Goal: Task Accomplishment & Management: Use online tool/utility

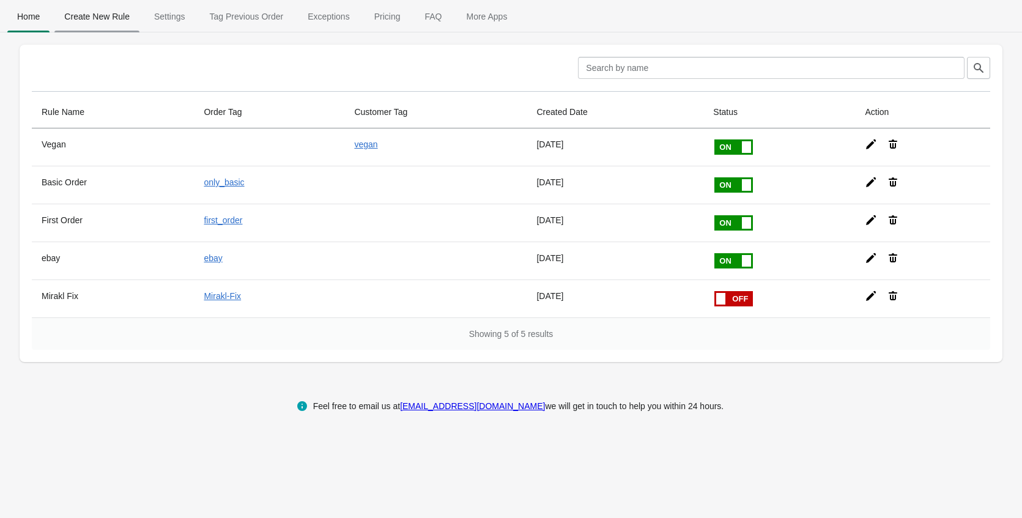
click at [94, 18] on span "Create New Rule" at bounding box center [96, 17] width 85 height 22
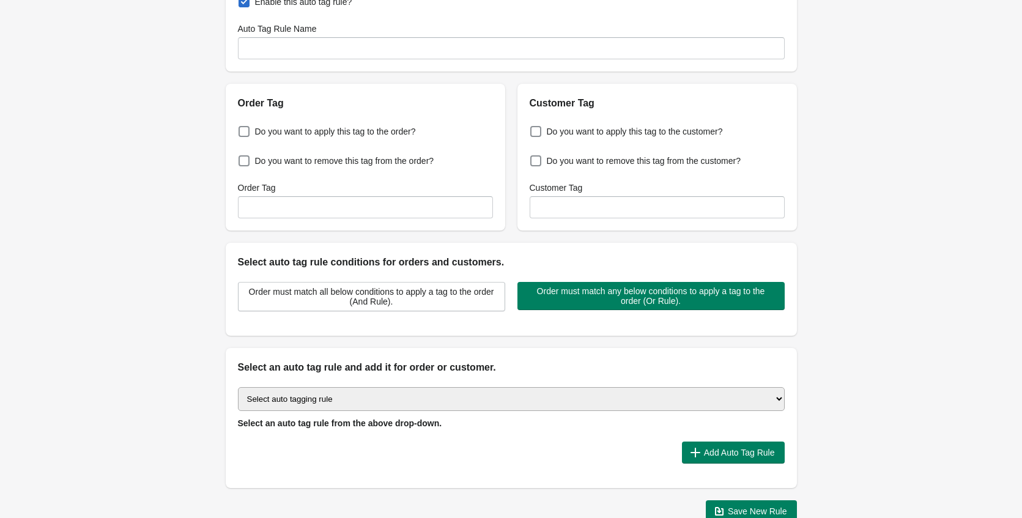
scroll to position [62, 0]
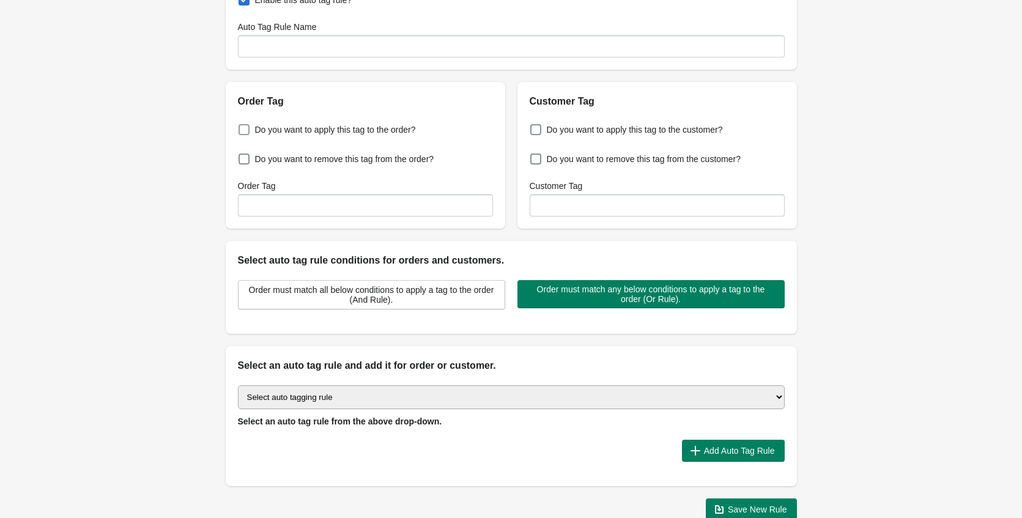
click at [371, 127] on span "Do you want to apply this tag to the order?" at bounding box center [335, 130] width 161 height 12
click at [242, 127] on input "Do you want to apply this tag to the order?" at bounding box center [241, 126] width 1 height 1
checkbox input "true"
click at [346, 209] on input "Order Tag" at bounding box center [365, 206] width 255 height 22
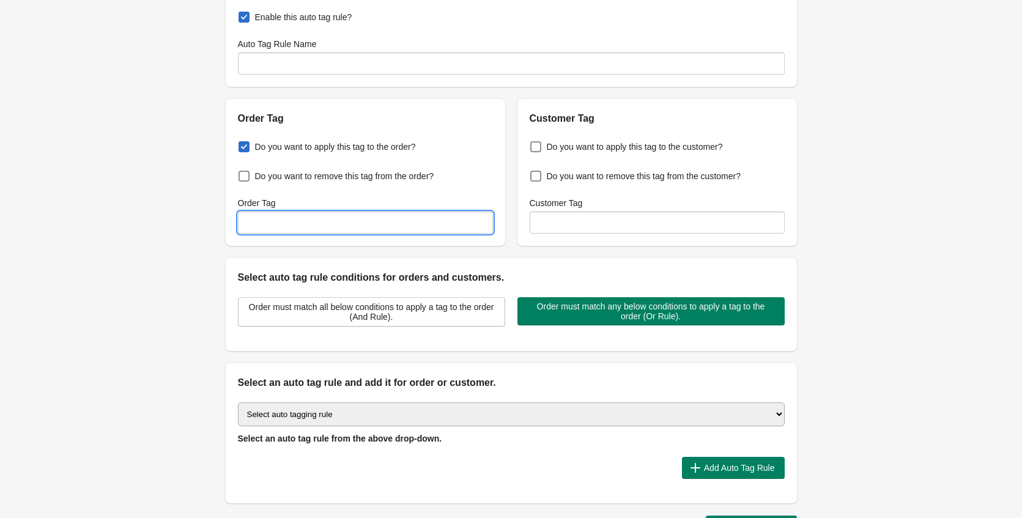
scroll to position [42, 0]
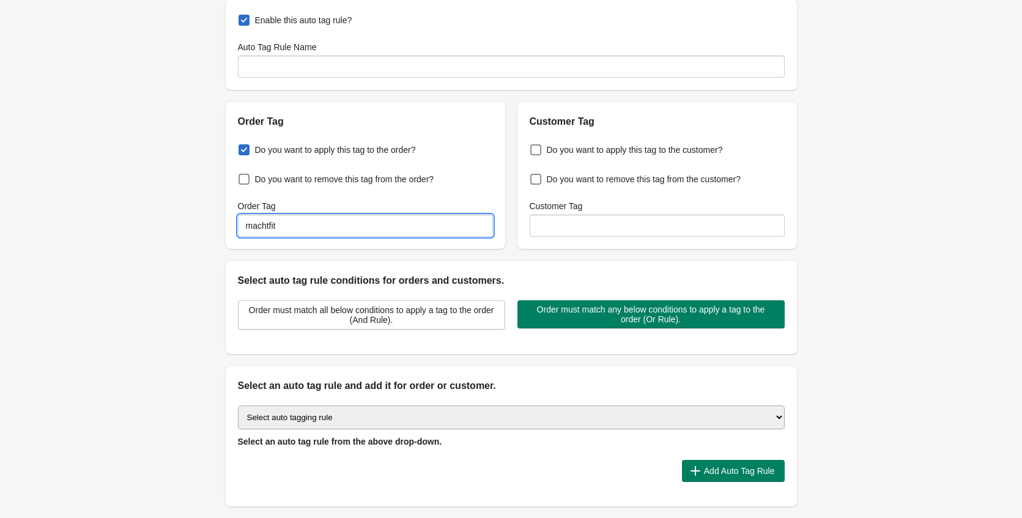
type input "machtfit"
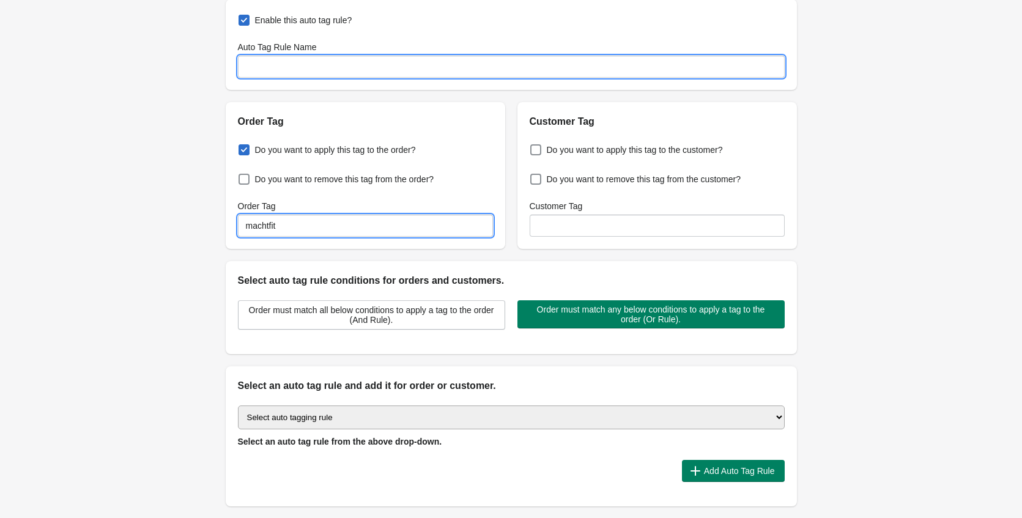
click at [387, 61] on input "Auto Tag Rule Name" at bounding box center [511, 67] width 547 height 22
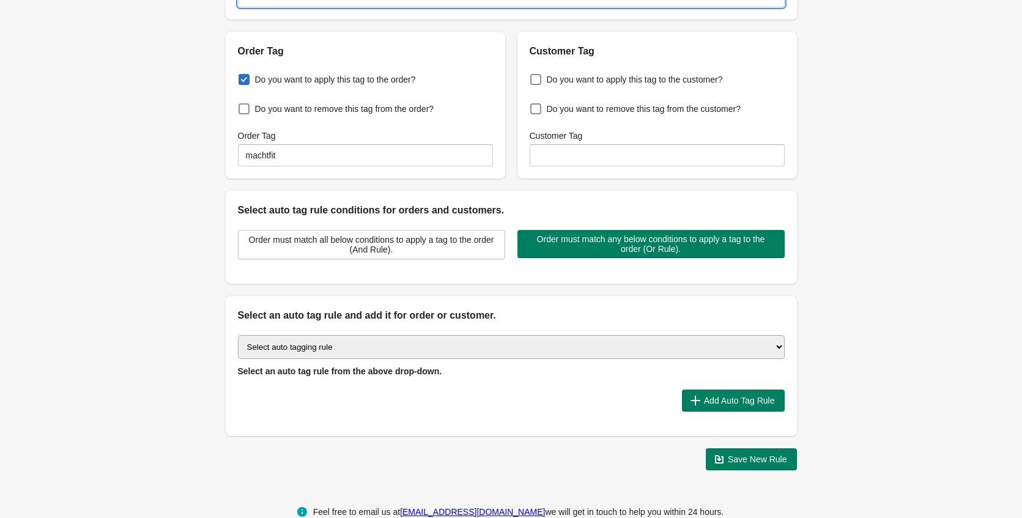
scroll to position [138, 0]
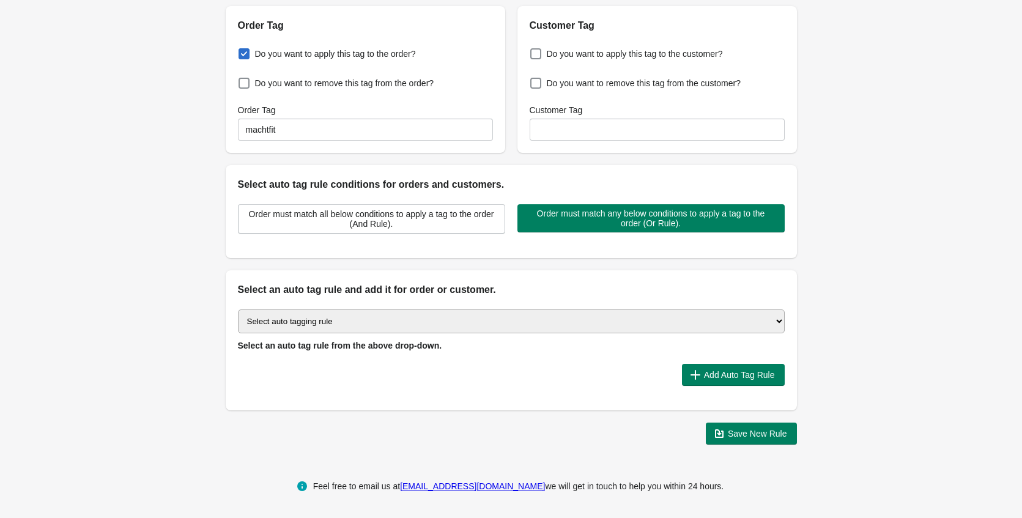
type input "Machtfit"
click at [421, 327] on select "Select auto tagging rule Tag by order amount Tag based on the order count (Volu…" at bounding box center [511, 322] width 547 height 24
select select "7"
click at [238, 310] on select "Select auto tagging rule Tag by order amount Tag based on the order count (Volu…" at bounding box center [511, 322] width 547 height 24
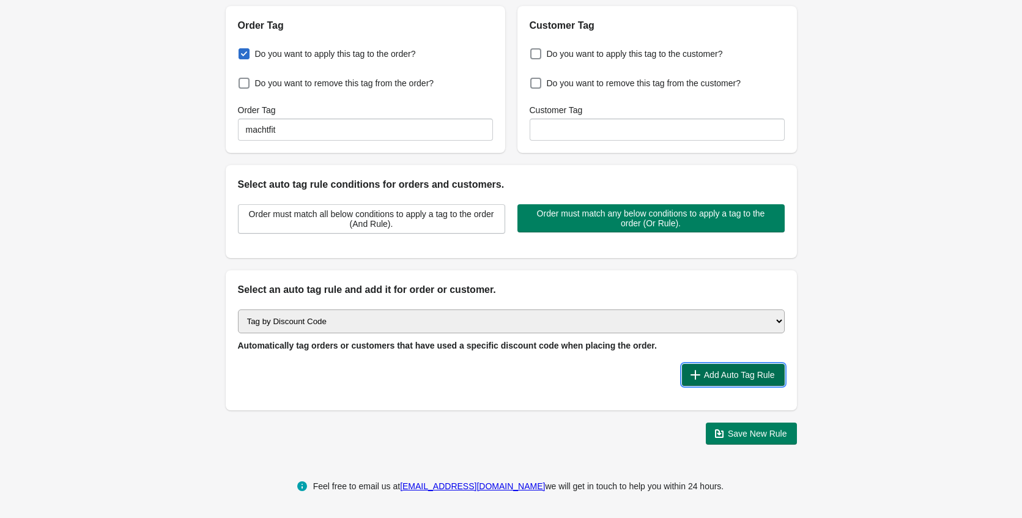
click at [716, 374] on span "Add Auto Tag Rule" at bounding box center [739, 375] width 71 height 10
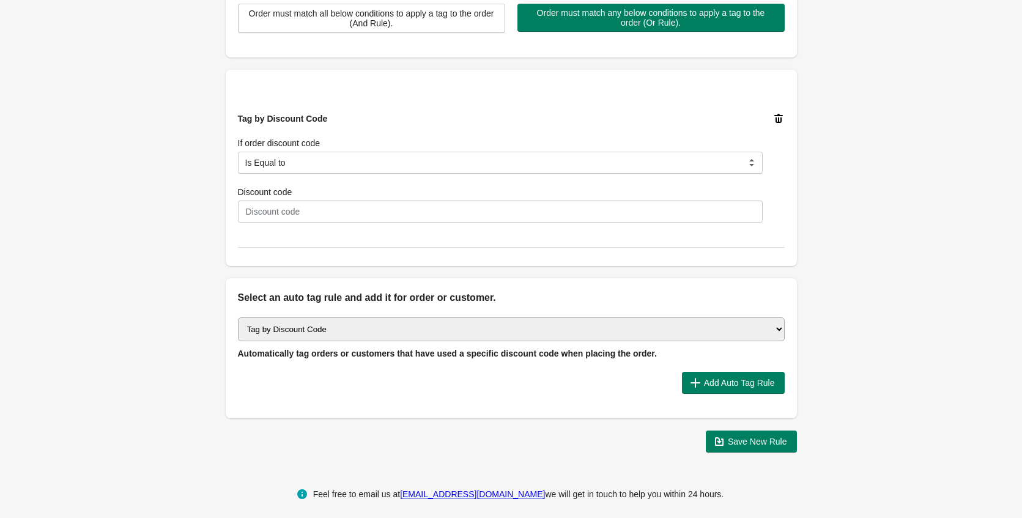
scroll to position [347, 0]
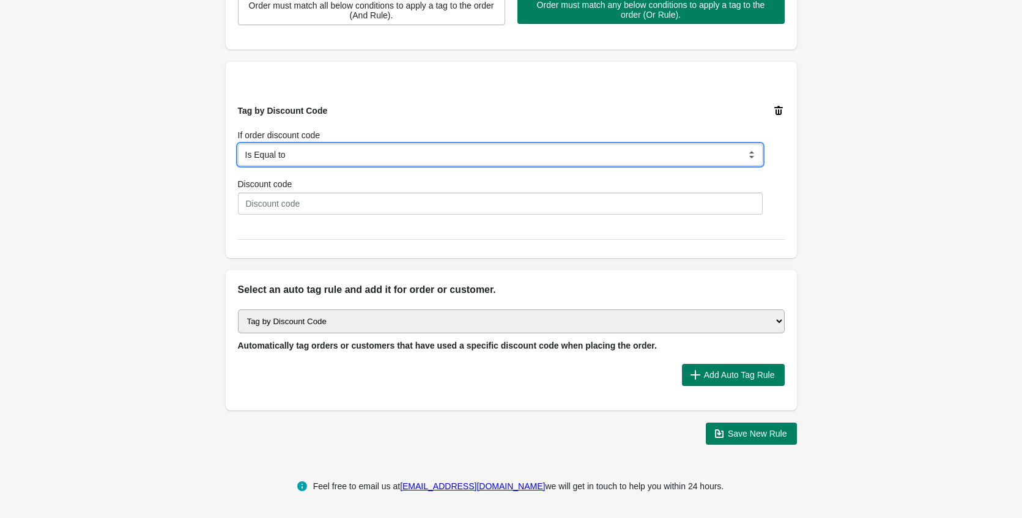
click at [481, 154] on select "Is Equal to Contain Is not Equal to Does not contain Is using any discount code…" at bounding box center [500, 155] width 525 height 22
click at [238, 144] on select "Is Equal to Contain Is not Equal to Does not contain Is using any discount code…" at bounding box center [500, 155] width 525 height 22
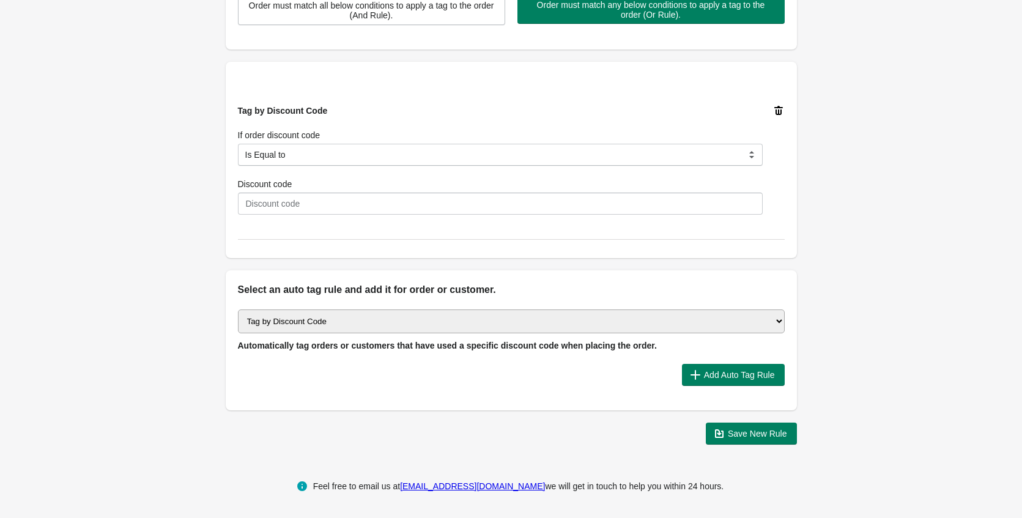
click at [441, 327] on select "Select auto tagging rule Tag by order amount Tag based on the order count (Volu…" at bounding box center [511, 322] width 547 height 24
click at [238, 310] on select "Select auto tagging rule Tag by order amount Tag based on the order count (Volu…" at bounding box center [511, 322] width 547 height 24
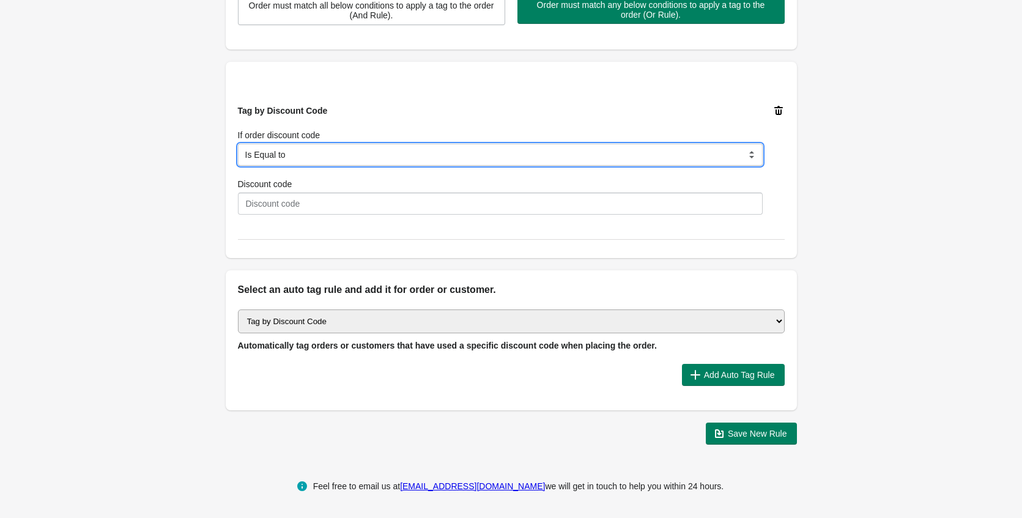
click at [361, 155] on select "Is Equal to Contain Is not Equal to Does not contain Is using any discount code…" at bounding box center [500, 155] width 525 height 22
select select "5"
click at [238, 144] on select "Is Equal to Contain Is not Equal to Does not contain Is using any discount code…" at bounding box center [500, 155] width 525 height 22
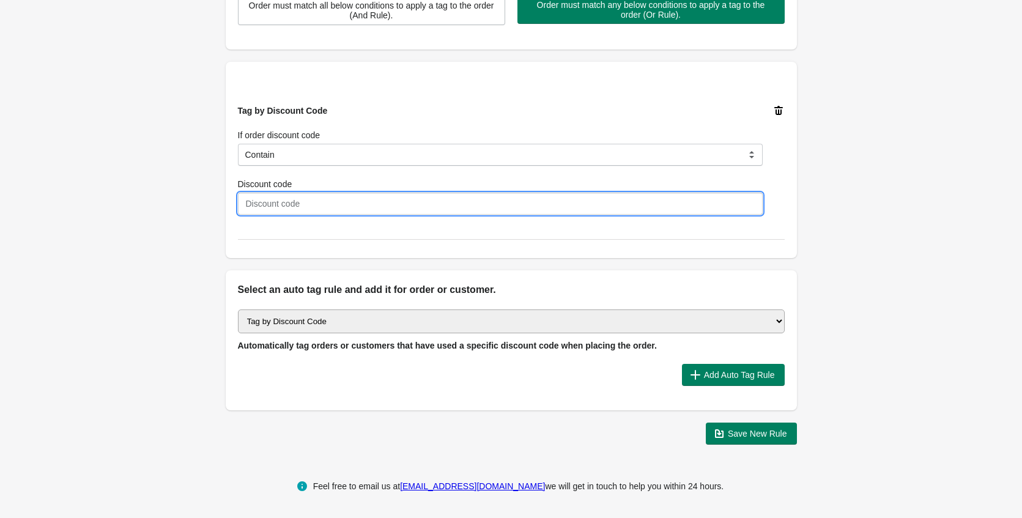
click at [308, 209] on input "Discount code" at bounding box center [500, 204] width 525 height 22
drag, startPoint x: 251, startPoint y: 206, endPoint x: 237, endPoint y: 206, distance: 14.1
click at [238, 206] on input "machtfit" at bounding box center [500, 204] width 525 height 22
type input "Machtfit"
click at [461, 179] on div "Discount code" at bounding box center [500, 184] width 525 height 12
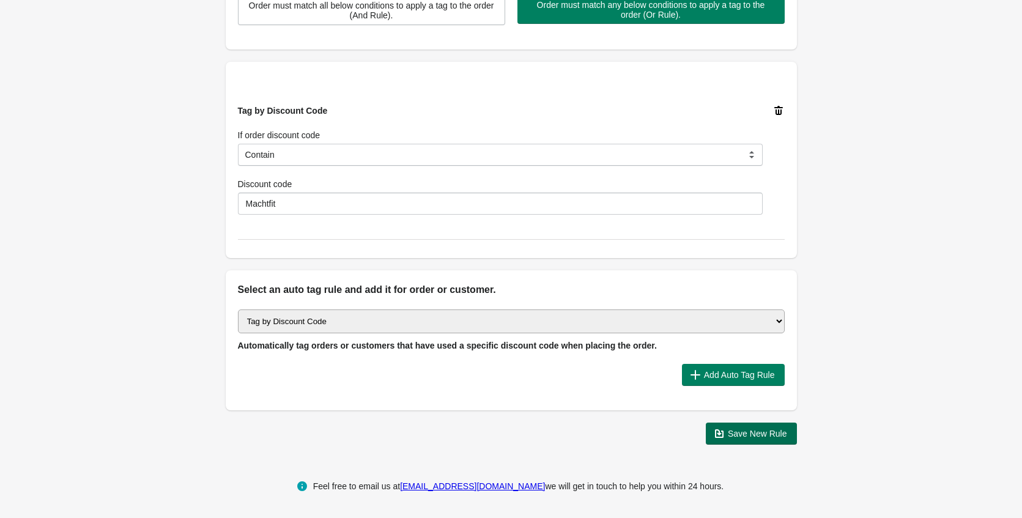
click at [748, 432] on span "Save New Rule" at bounding box center [757, 434] width 59 height 10
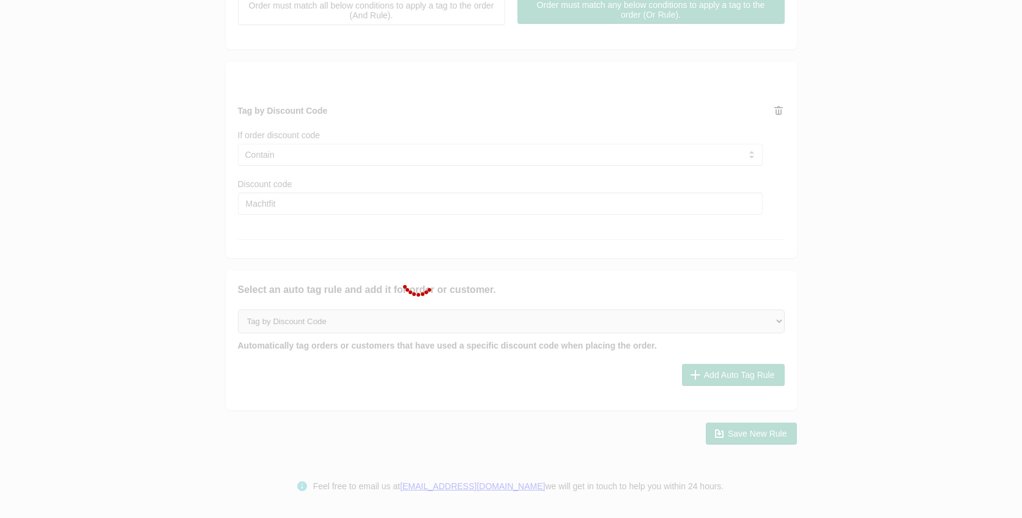
scroll to position [318, 0]
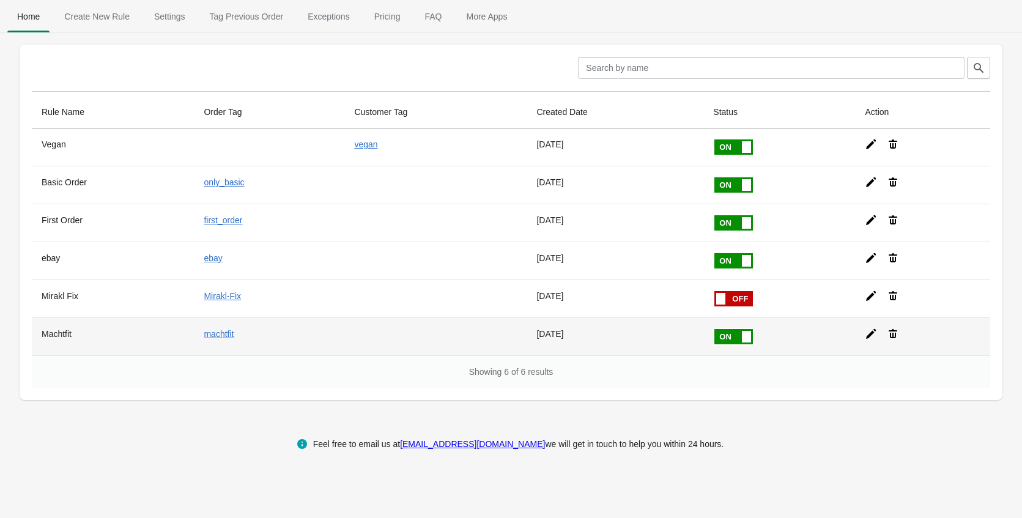
click at [59, 336] on th "Machtfit" at bounding box center [113, 336] width 162 height 38
click at [869, 333] on icon at bounding box center [871, 334] width 12 height 12
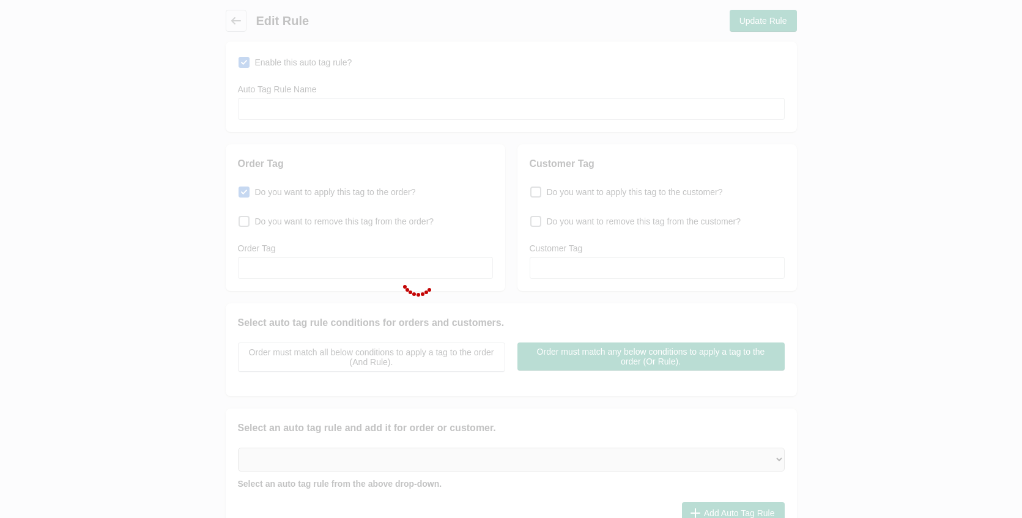
type input "Machtfit"
checkbox input "true"
type input "machtfit"
select select "5"
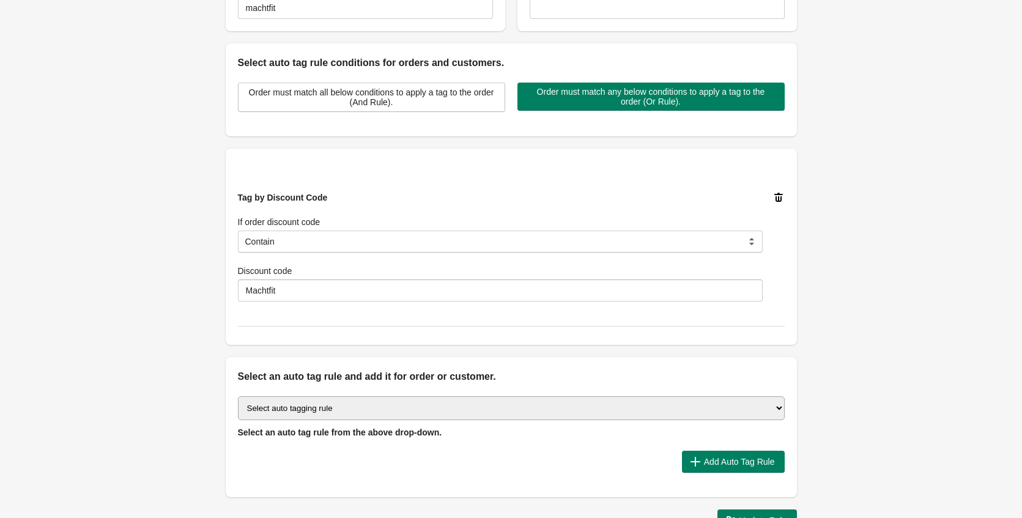
scroll to position [263, 0]
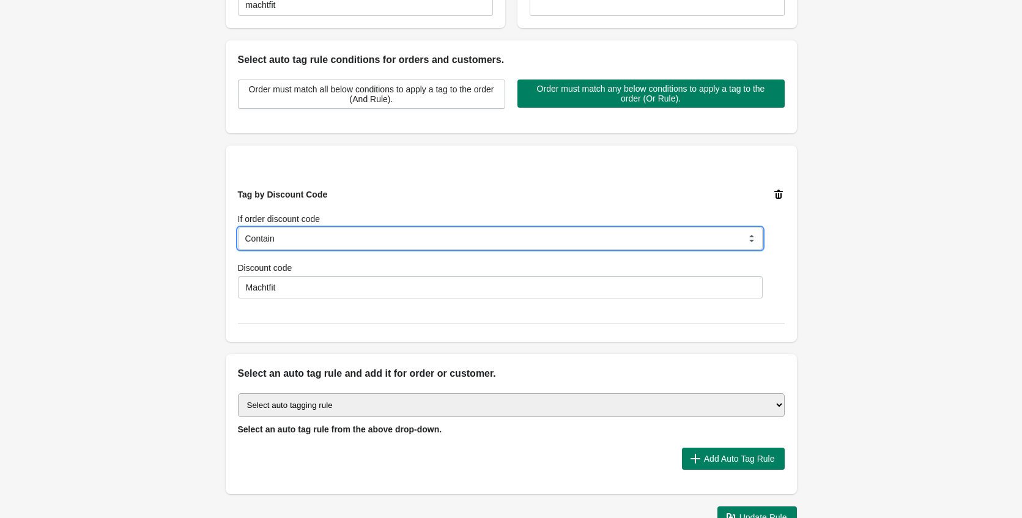
click at [454, 237] on select "Is Equal to Contain Is not Equal to Does not contain Is using any discount code…" at bounding box center [500, 239] width 525 height 22
click at [238, 228] on select "Is Equal to Contain Is not Equal to Does not contain Is using any discount code…" at bounding box center [500, 239] width 525 height 22
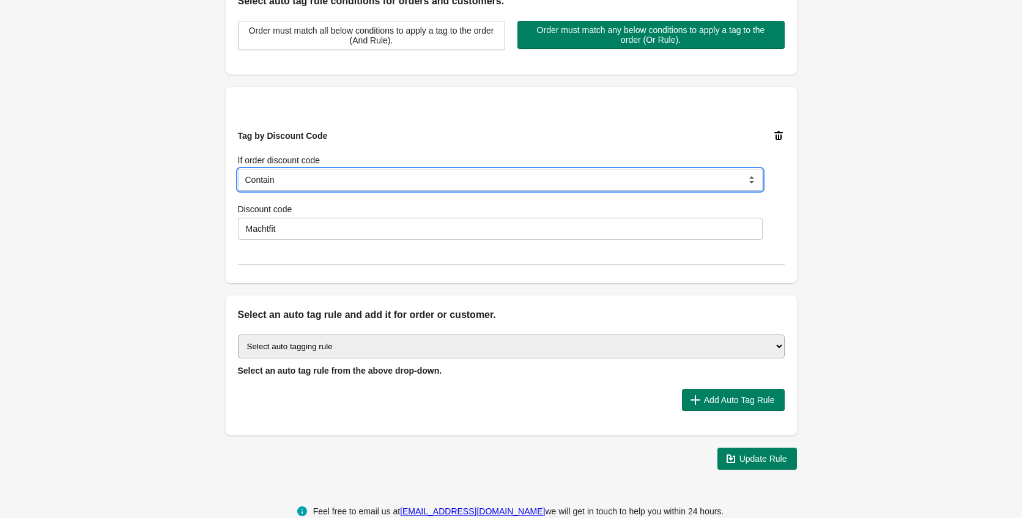
scroll to position [338, 0]
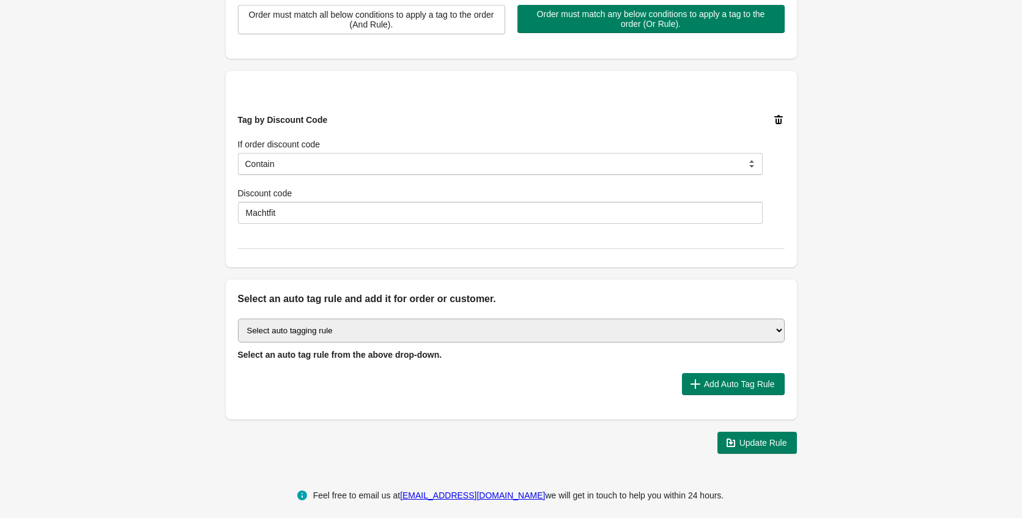
click at [466, 328] on select "Select auto tagging rule Tag by order amount Tag based on the order count (Volu…" at bounding box center [511, 331] width 547 height 24
click at [334, 328] on select "Select auto tagging rule Tag by order amount Tag based on the order count (Volu…" at bounding box center [511, 331] width 547 height 24
